Goal: Task Accomplishment & Management: Use online tool/utility

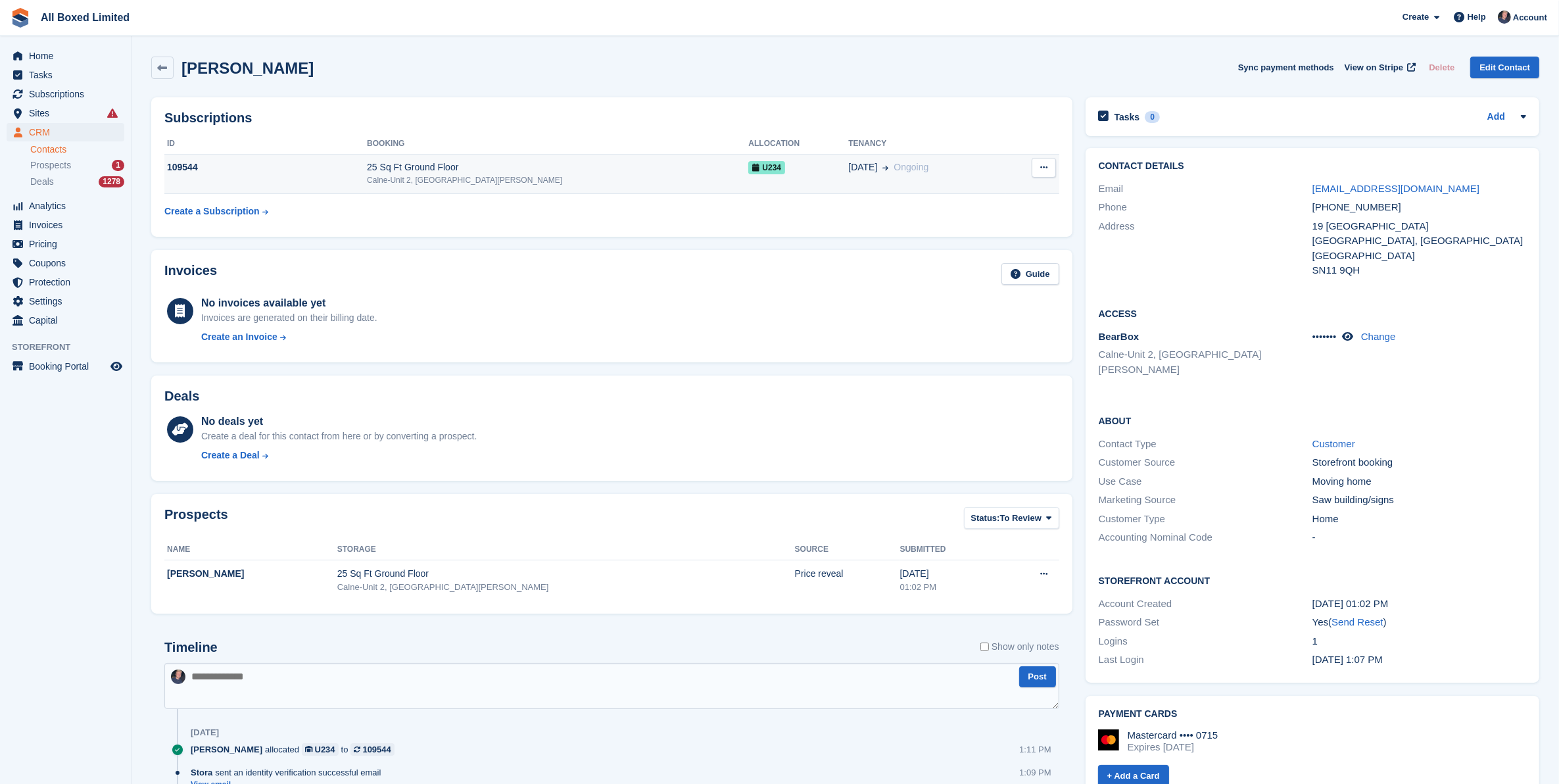
click at [582, 178] on div "Calne-Unit 2, [GEOGRAPHIC_DATA][PERSON_NAME]" at bounding box center [558, 179] width 381 height 12
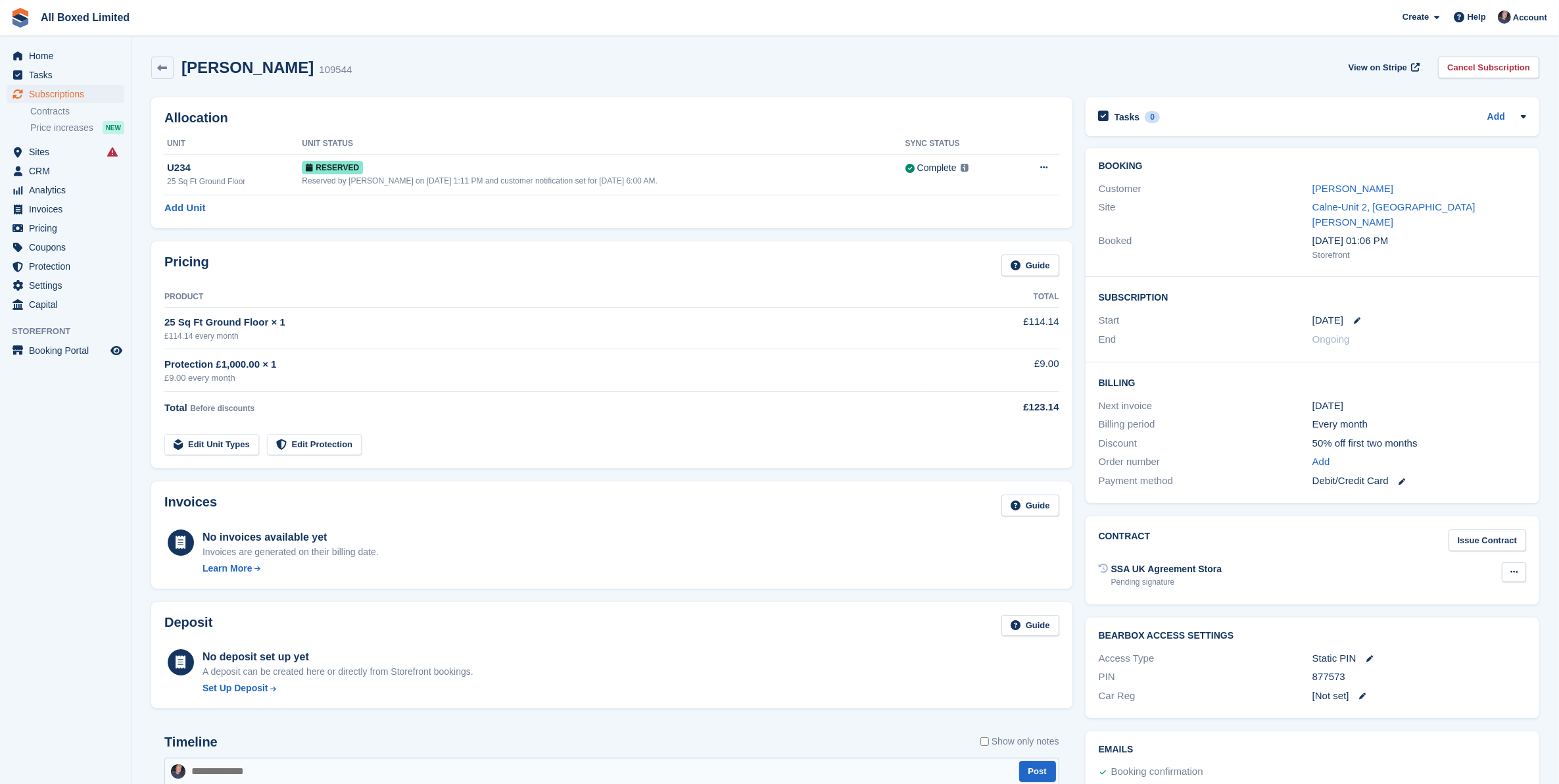
click at [1508, 563] on button at bounding box center [1514, 572] width 24 height 20
click at [1453, 606] on p "Send contract" at bounding box center [1463, 615] width 114 height 17
